Goal: Task Accomplishment & Management: Manage account settings

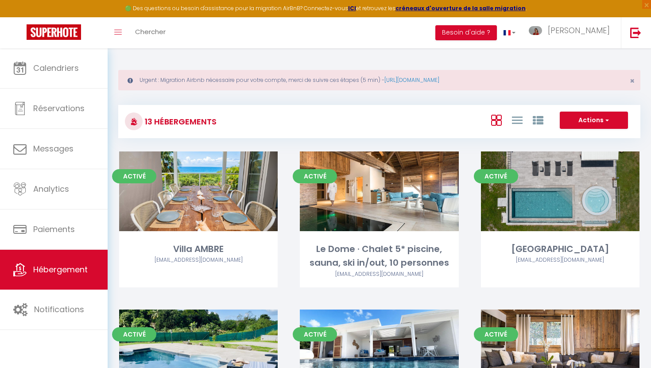
scroll to position [10, 0]
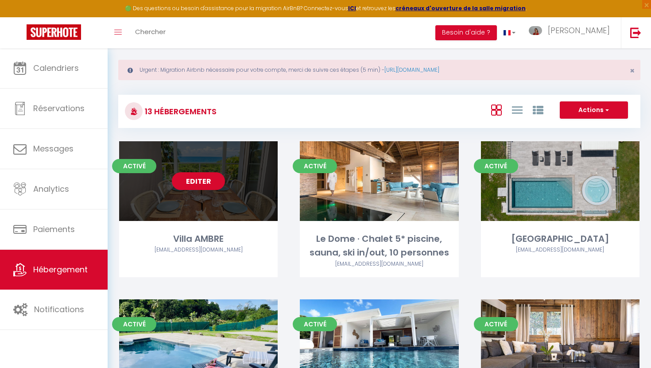
click at [210, 179] on link "Editer" at bounding box center [198, 181] width 53 height 18
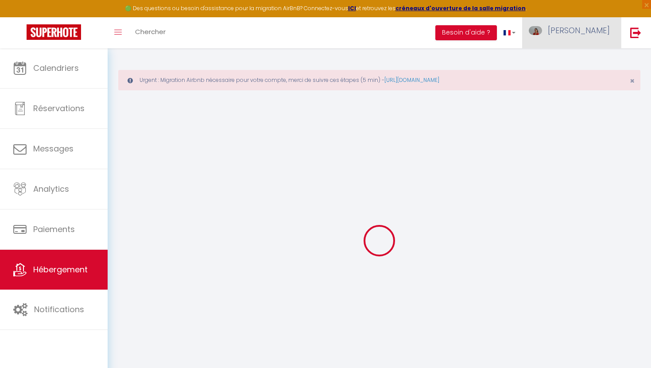
checkbox input "false"
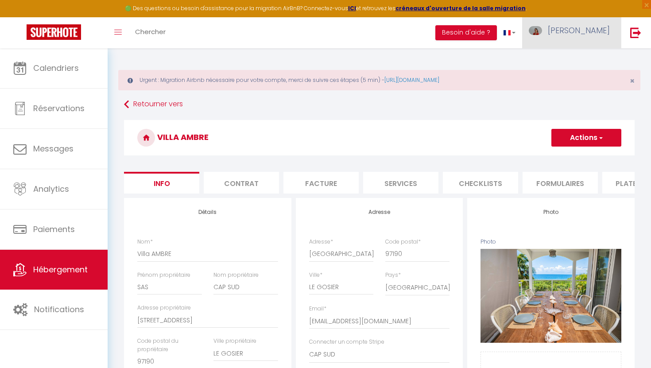
click at [590, 32] on span "[PERSON_NAME]" at bounding box center [579, 30] width 62 height 11
click at [580, 60] on link "Paramètres" at bounding box center [586, 61] width 66 height 15
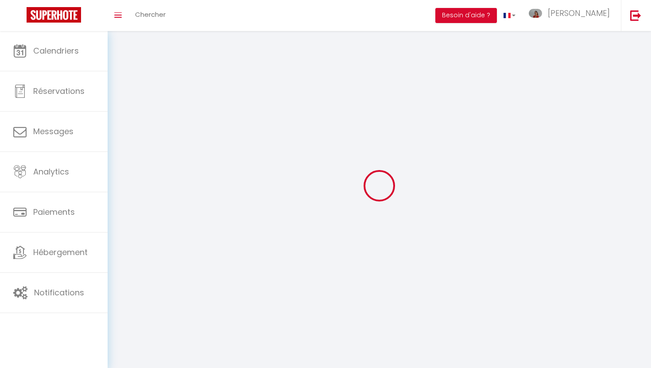
type input "rOtZf37xB4N7oOn8UxbXKycMN"
type input "eAXgLTghlNFIBozm4mRDKlI9t"
type input "[URL][DOMAIN_NAME]"
select select "fr"
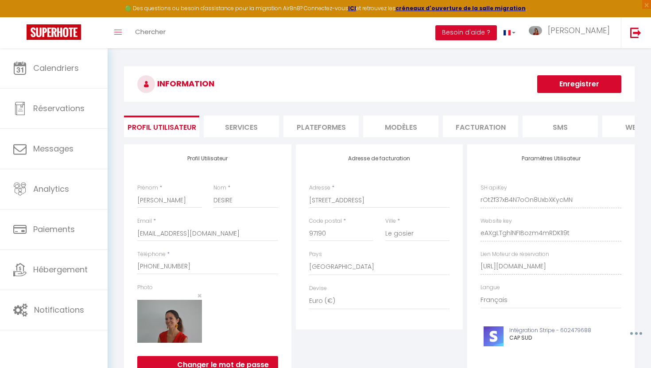
click at [344, 124] on li "Plateformes" at bounding box center [320, 127] width 75 height 22
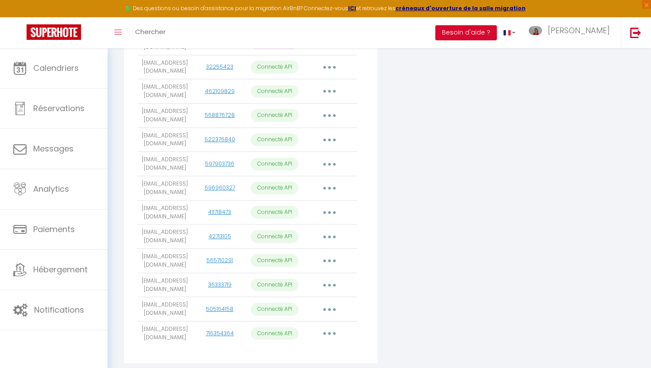
scroll to position [251, 0]
click at [329, 115] on button "button" at bounding box center [329, 117] width 25 height 14
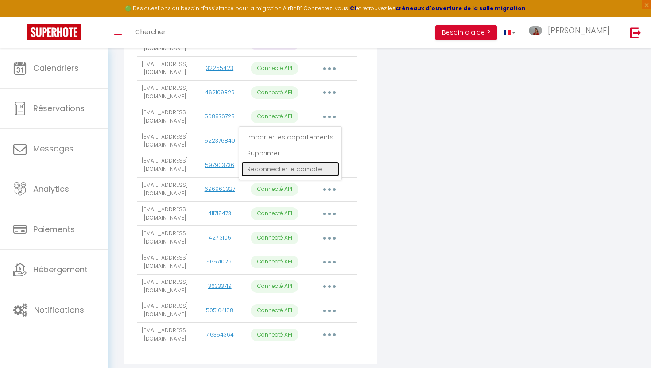
click at [303, 168] on link "Reconnecter le compte" at bounding box center [290, 169] width 98 height 15
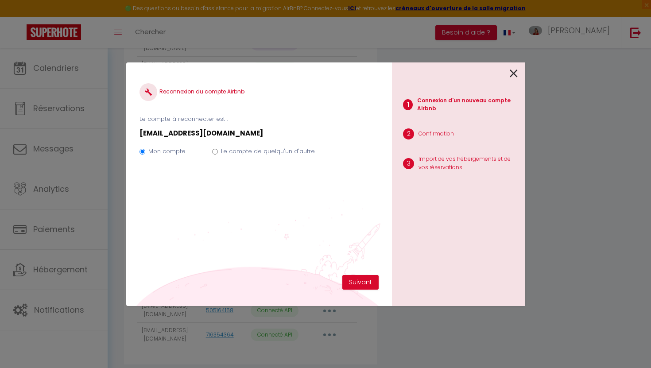
click at [278, 147] on label "Le compte de quelqu'un d'autre" at bounding box center [268, 151] width 94 height 9
click at [218, 149] on input "Le compte de quelqu'un d'autre" at bounding box center [215, 152] width 6 height 6
radio input "true"
radio input "false"
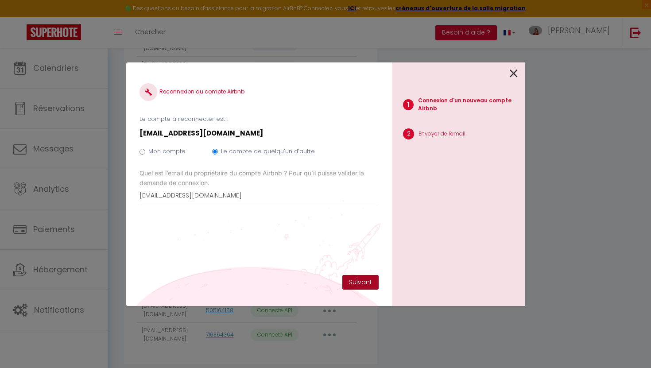
click at [359, 282] on button "Suivant" at bounding box center [360, 282] width 36 height 15
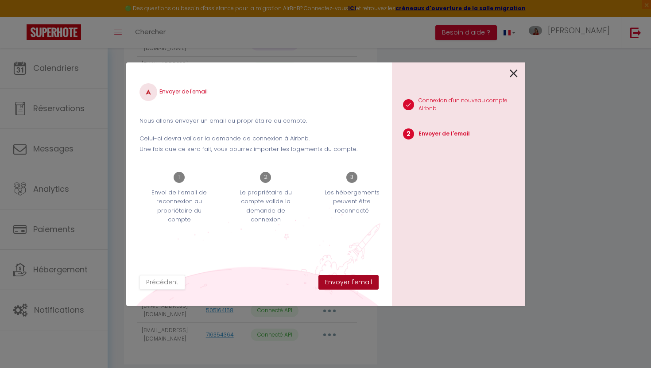
click at [359, 282] on button "Envoyer l'email" at bounding box center [348, 282] width 60 height 15
